Goal: Task Accomplishment & Management: Use online tool/utility

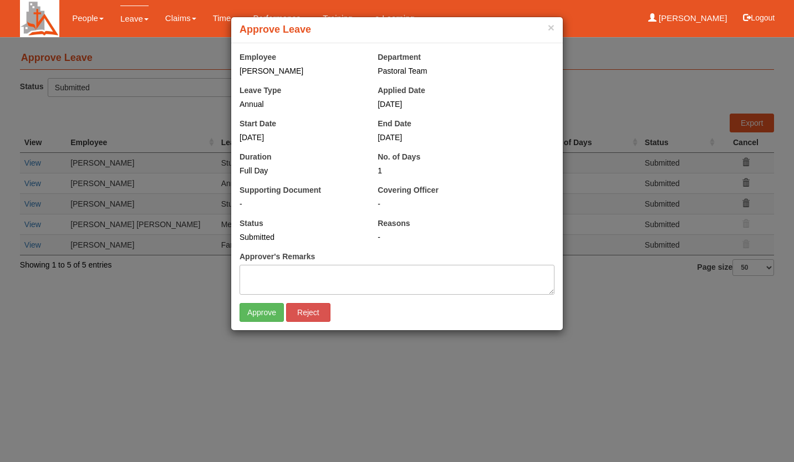
select select "50"
click at [267, 310] on input "Approve" at bounding box center [261, 312] width 44 height 19
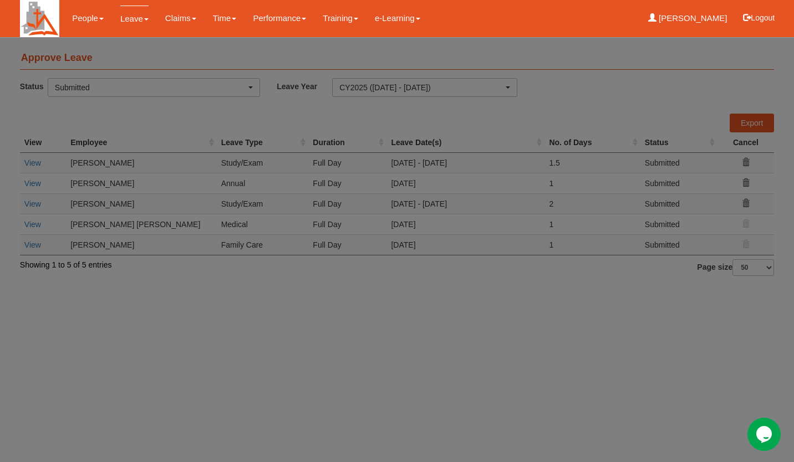
select select "50"
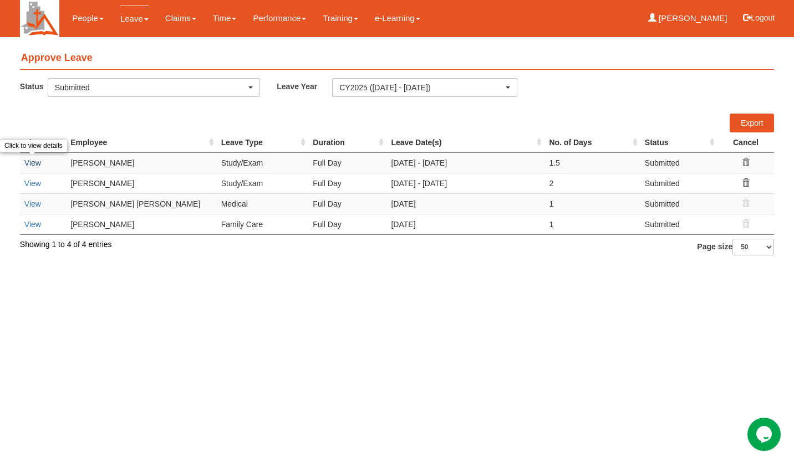
click at [34, 166] on link "View" at bounding box center [32, 163] width 17 height 9
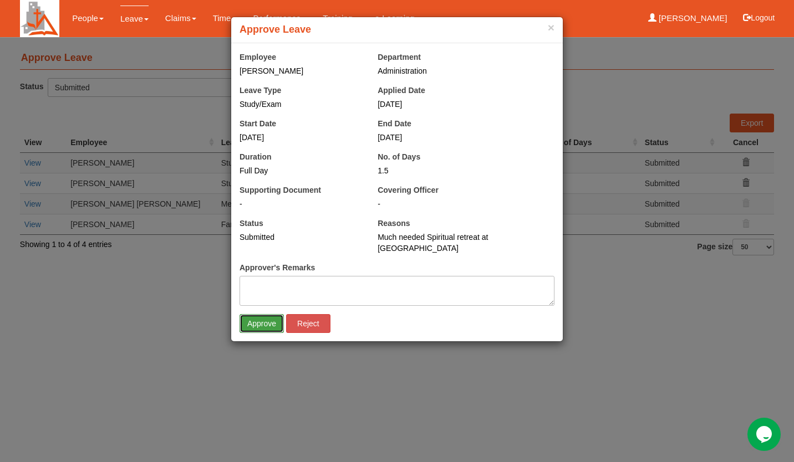
click at [262, 314] on input "Approve" at bounding box center [261, 323] width 44 height 19
select select "50"
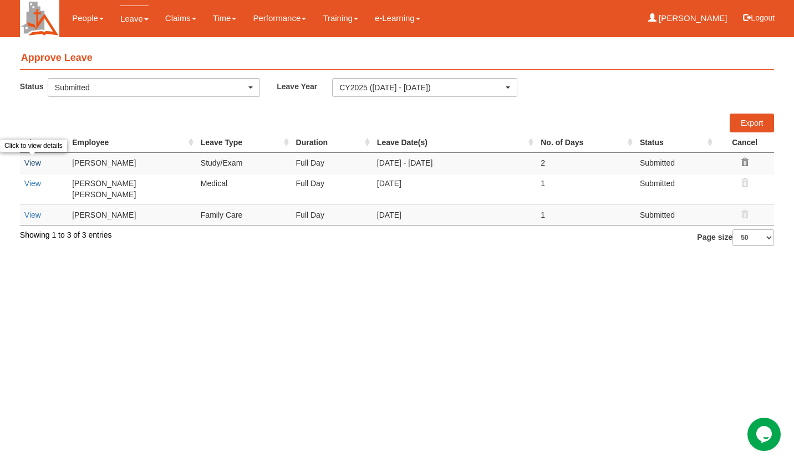
click at [33, 160] on link "View" at bounding box center [32, 163] width 17 height 9
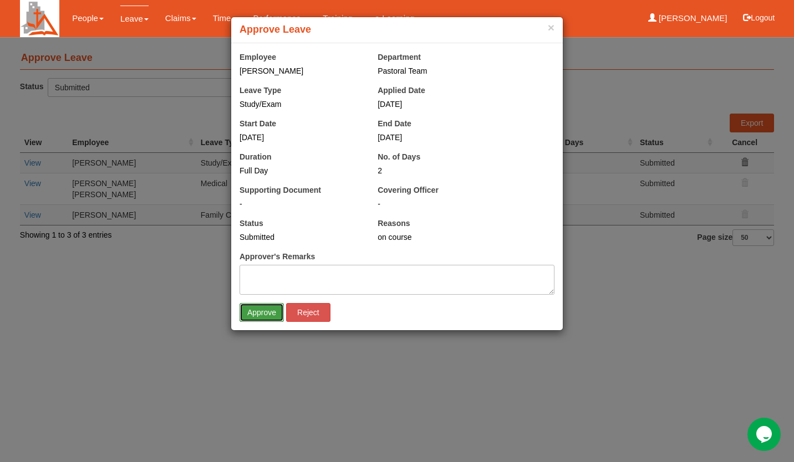
click at [260, 308] on input "Approve" at bounding box center [261, 312] width 44 height 19
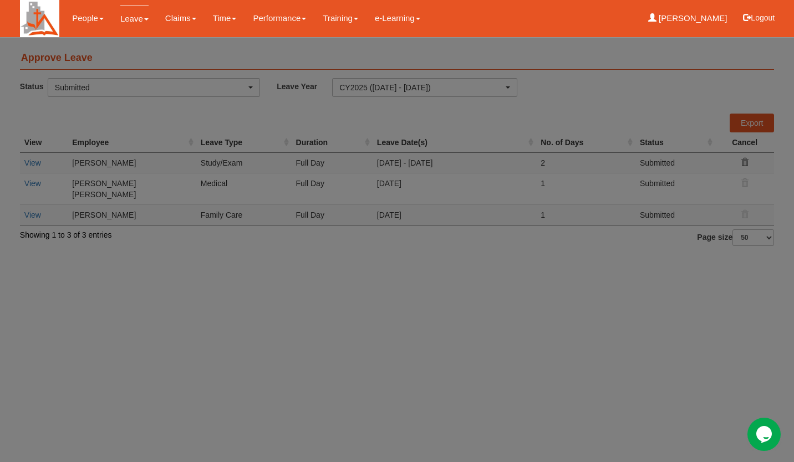
select select "50"
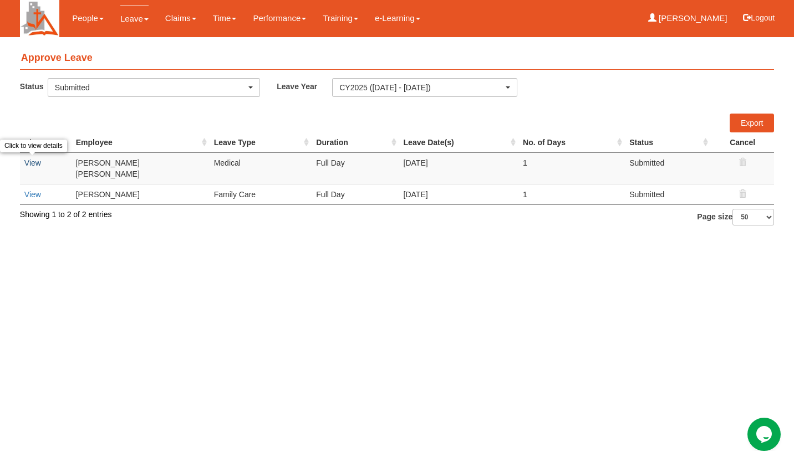
click at [34, 165] on link "View" at bounding box center [32, 163] width 17 height 9
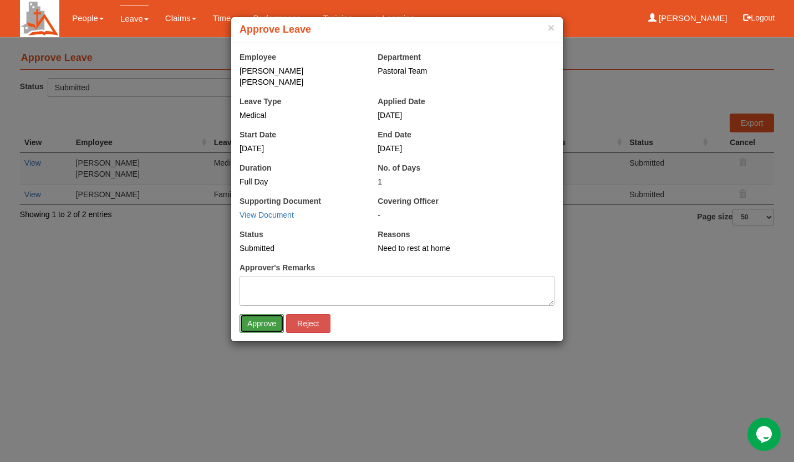
click at [273, 315] on input "Approve" at bounding box center [261, 323] width 44 height 19
select select "50"
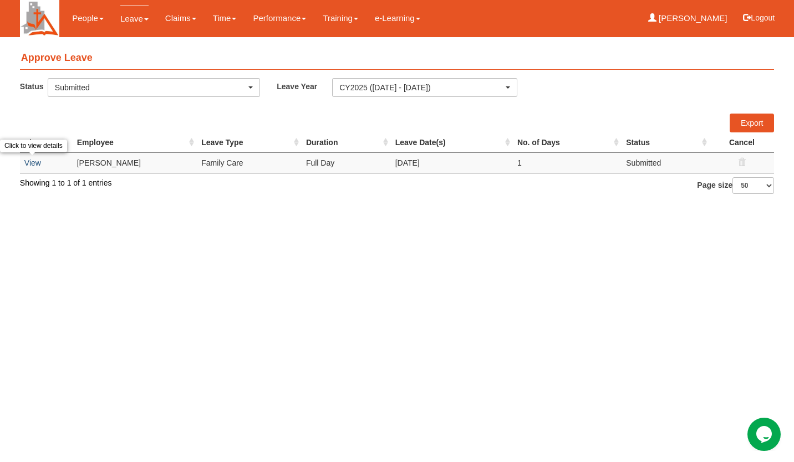
click at [35, 165] on link "View" at bounding box center [32, 163] width 17 height 9
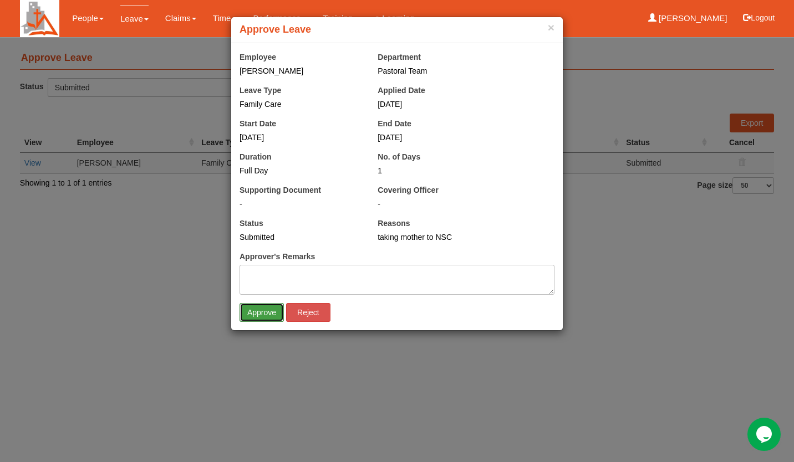
click at [264, 319] on input "Approve" at bounding box center [261, 312] width 44 height 19
select select "50"
